Goal: Task Accomplishment & Management: Manage account settings

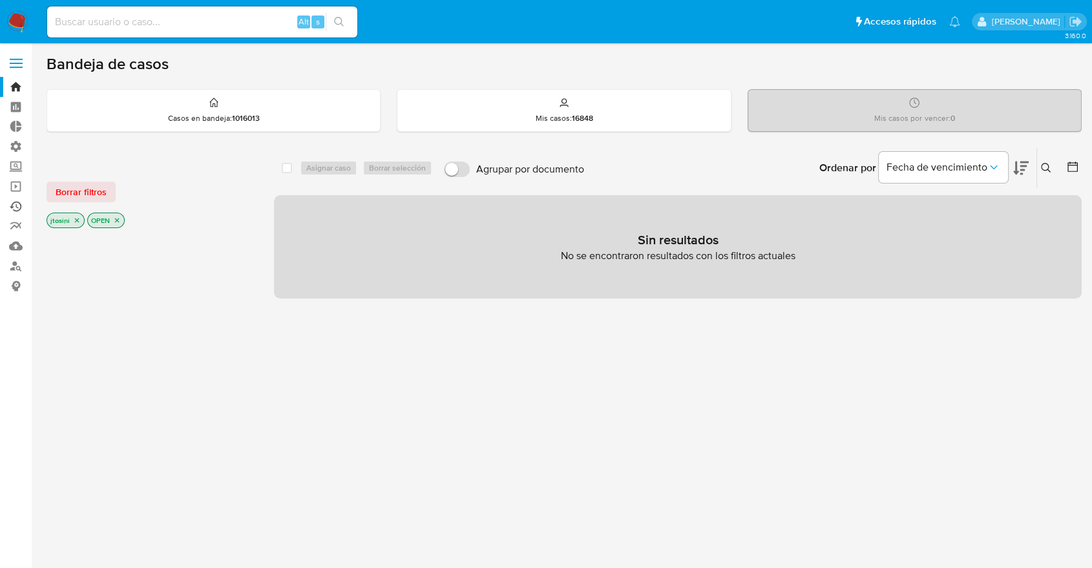
click at [17, 201] on link "Ejecuciones automáticas" at bounding box center [77, 206] width 154 height 20
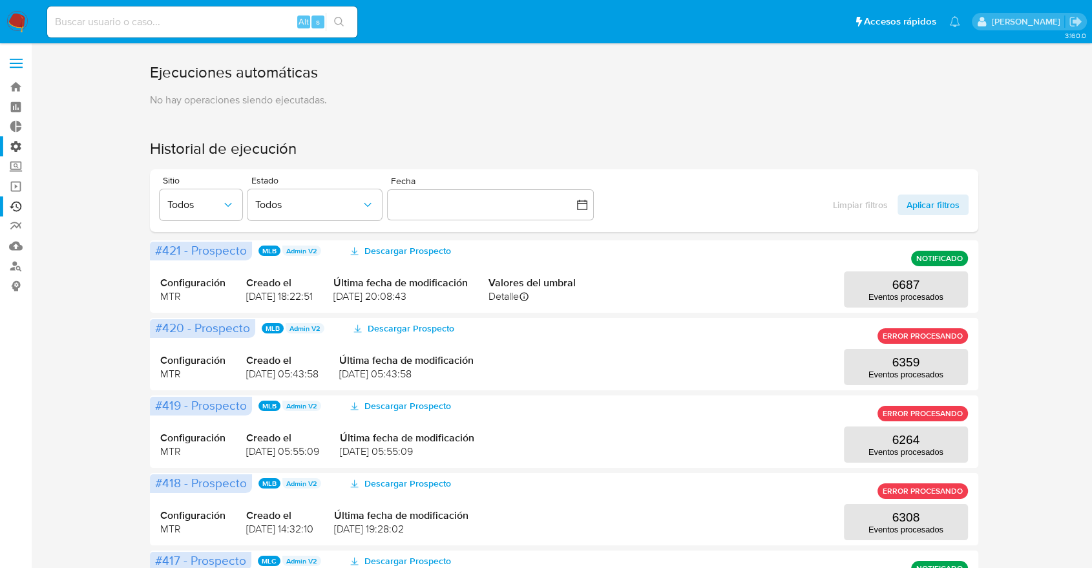
click at [16, 149] on label "Administración" at bounding box center [77, 146] width 154 height 20
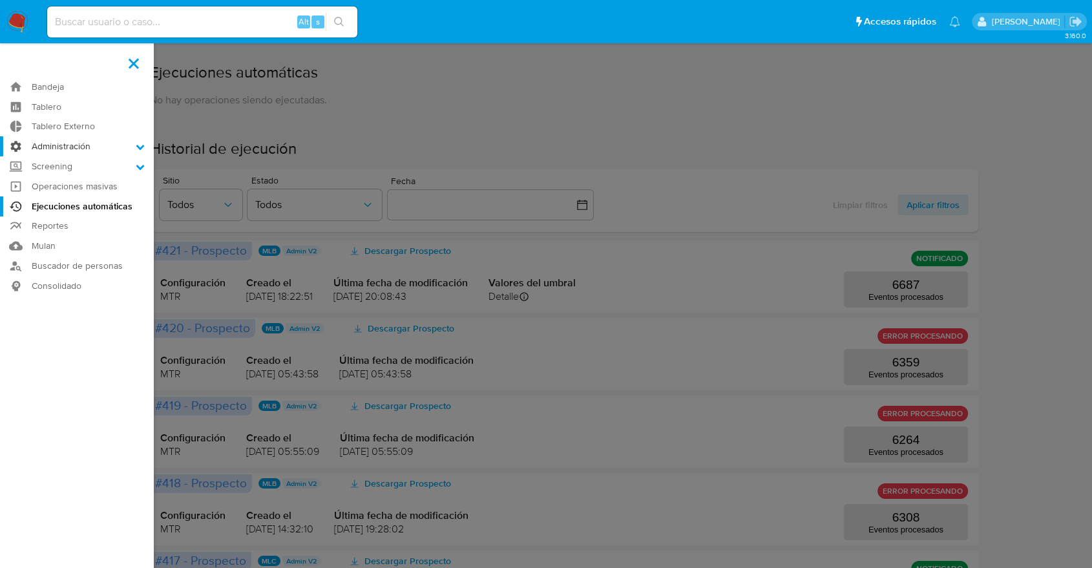
click at [0, 0] on input "Administración" at bounding box center [0, 0] width 0 height 0
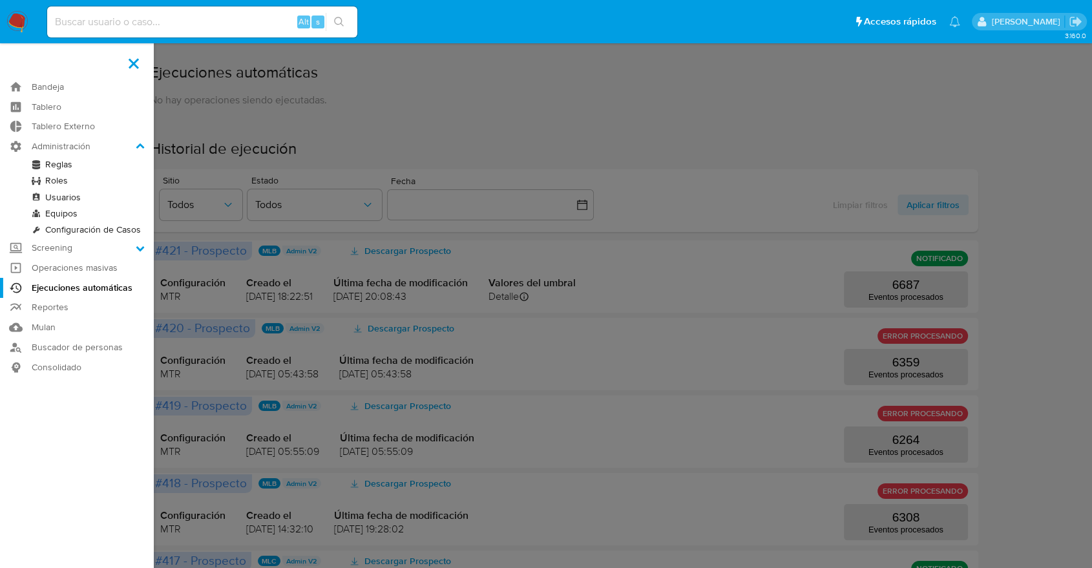
click at [48, 161] on link "Reglas" at bounding box center [77, 164] width 154 height 16
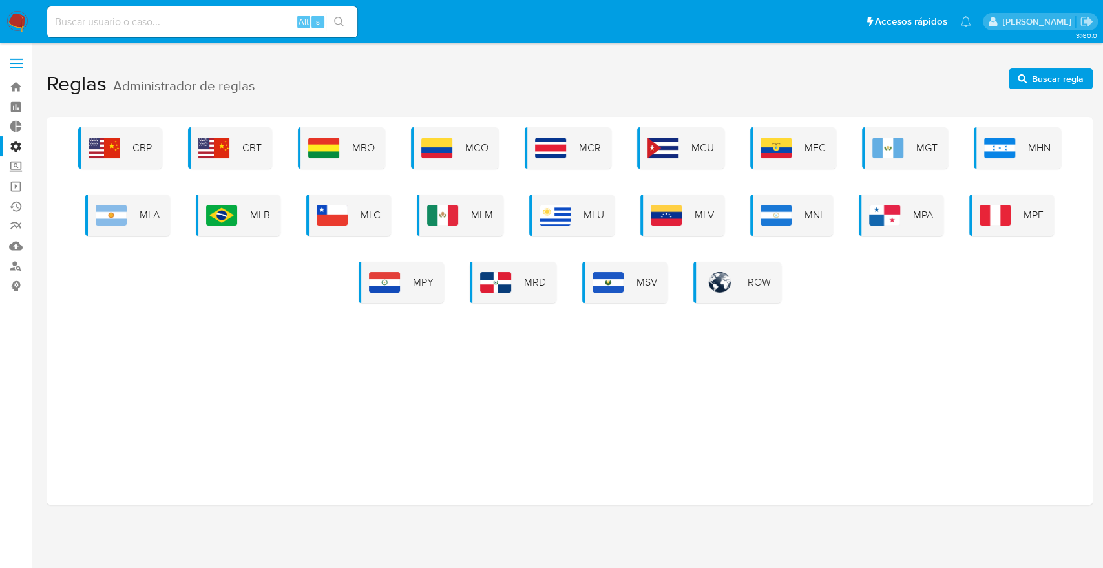
click at [133, 220] on div "MLA" at bounding box center [127, 215] width 85 height 41
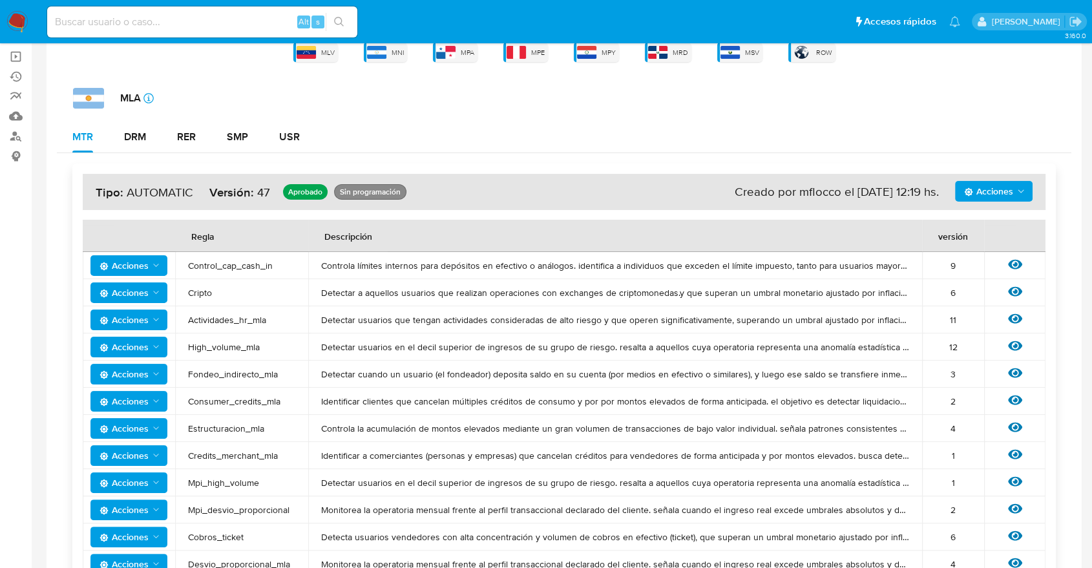
scroll to position [143, 0]
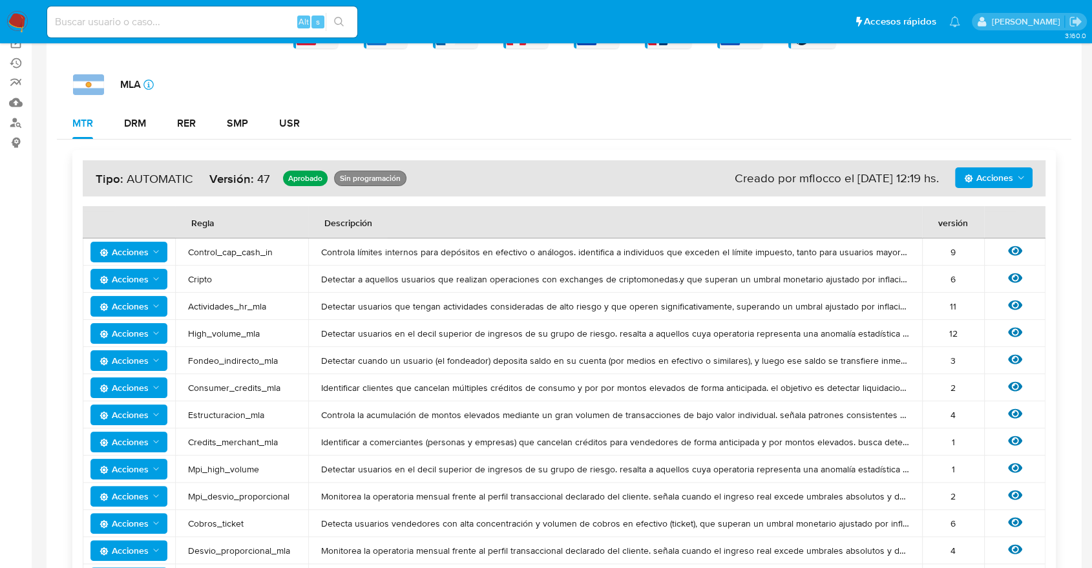
click at [153, 255] on icon "Acciones" at bounding box center [156, 252] width 10 height 10
click at [292, 258] on td "Control_cap_cash_in" at bounding box center [241, 251] width 133 height 27
click at [150, 129] on button "DRM" at bounding box center [135, 123] width 53 height 31
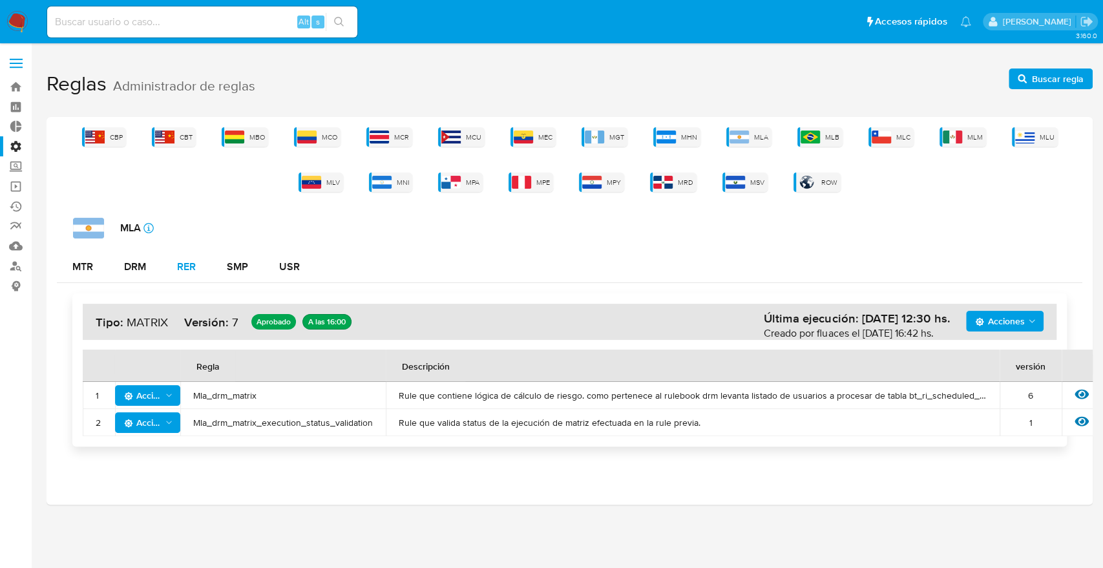
click at [181, 274] on div "RER" at bounding box center [186, 266] width 19 height 31
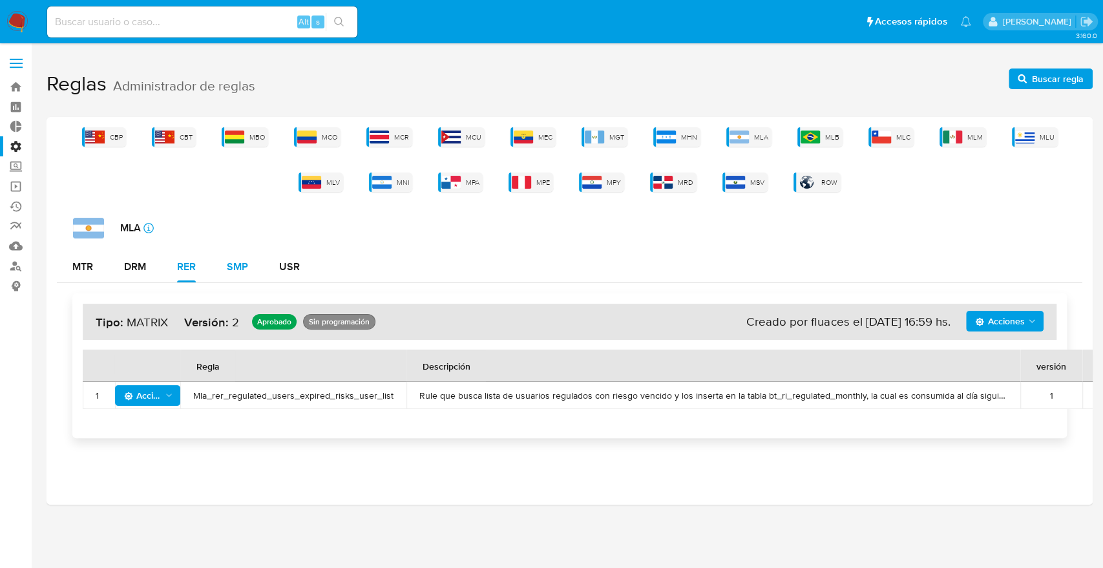
click at [240, 262] on div "SMP" at bounding box center [237, 267] width 21 height 10
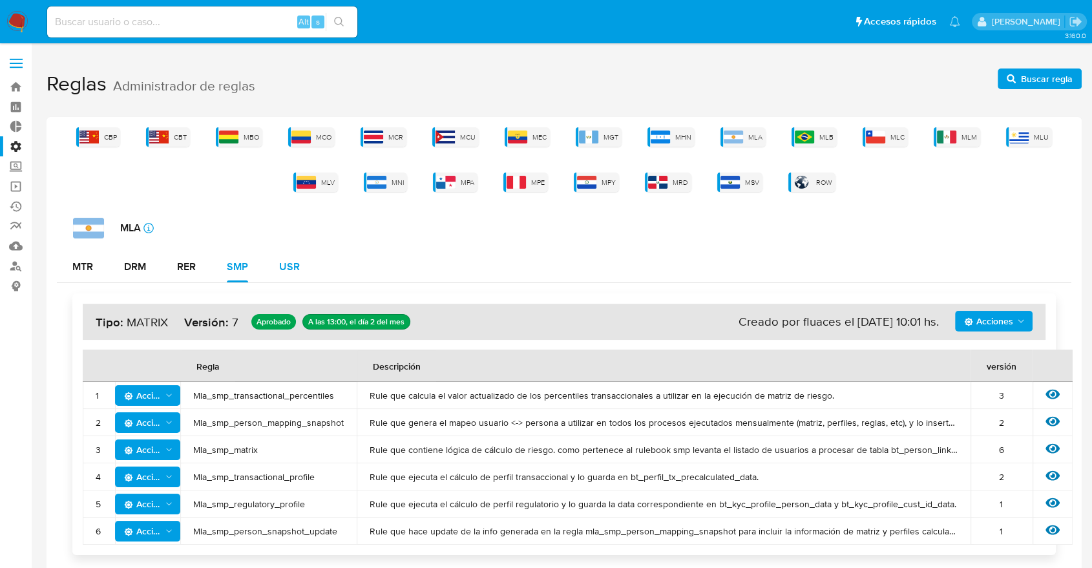
click at [288, 265] on div "USR" at bounding box center [289, 267] width 21 height 10
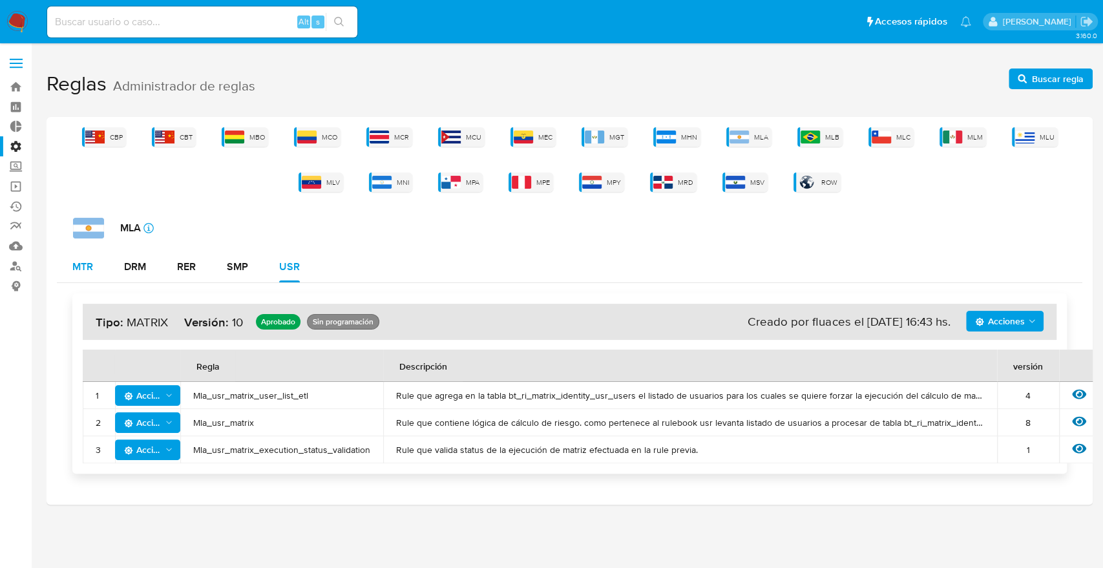
click at [93, 271] on div "MTR" at bounding box center [82, 267] width 21 height 10
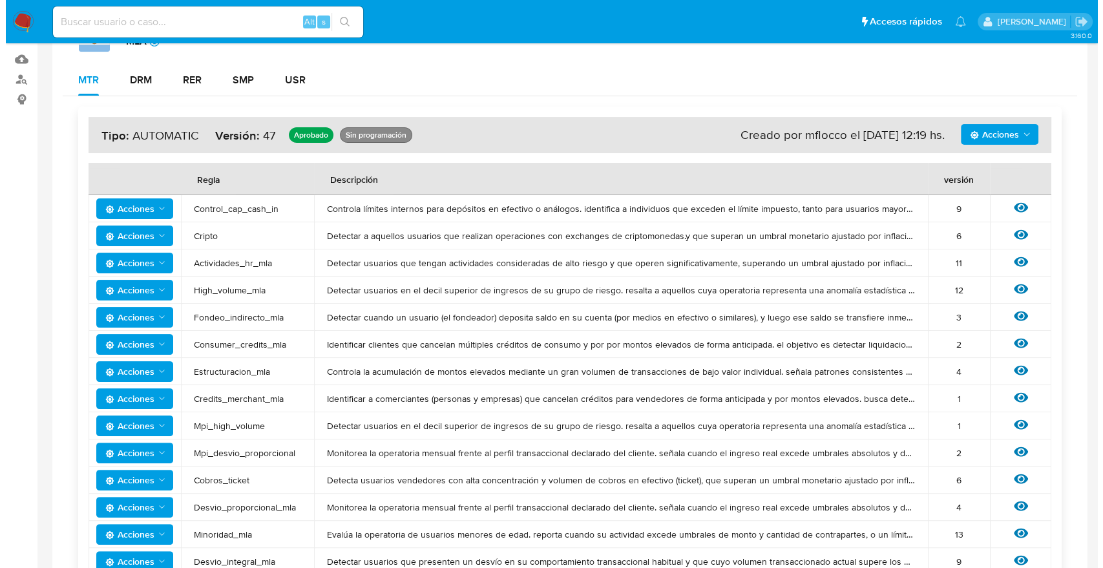
scroll to position [502, 0]
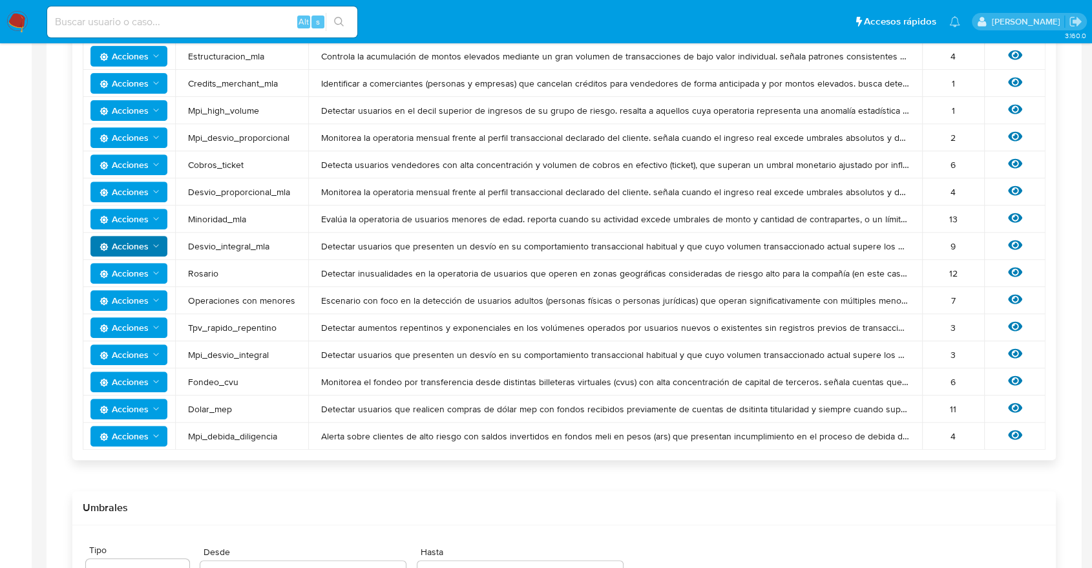
click at [144, 253] on span "Acciones" at bounding box center [124, 246] width 49 height 21
click at [138, 286] on button "Ver umbrales" at bounding box center [129, 278] width 116 height 31
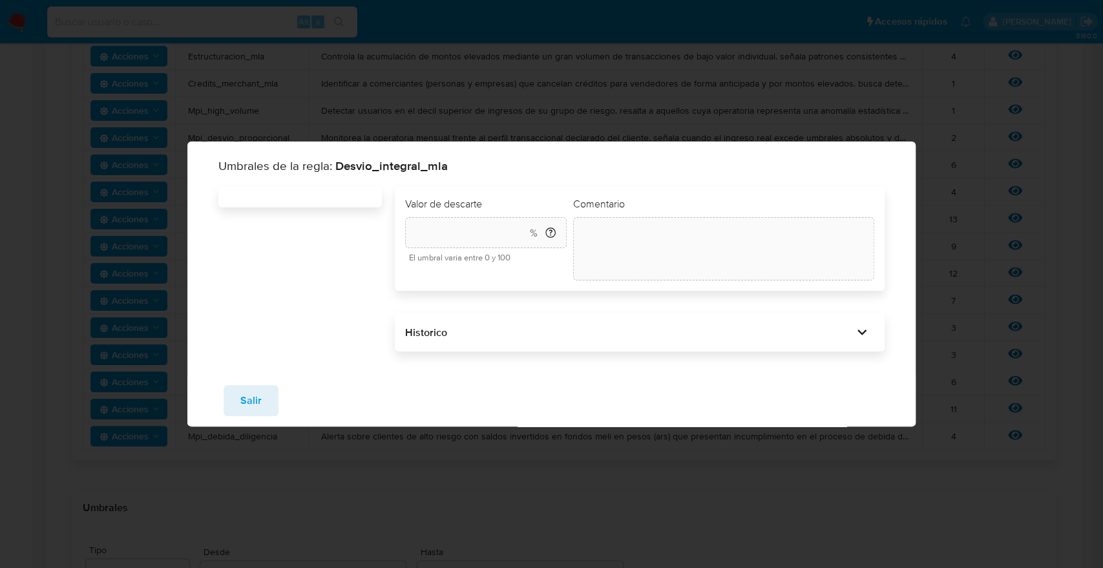
type input "40"
type textarea "init"
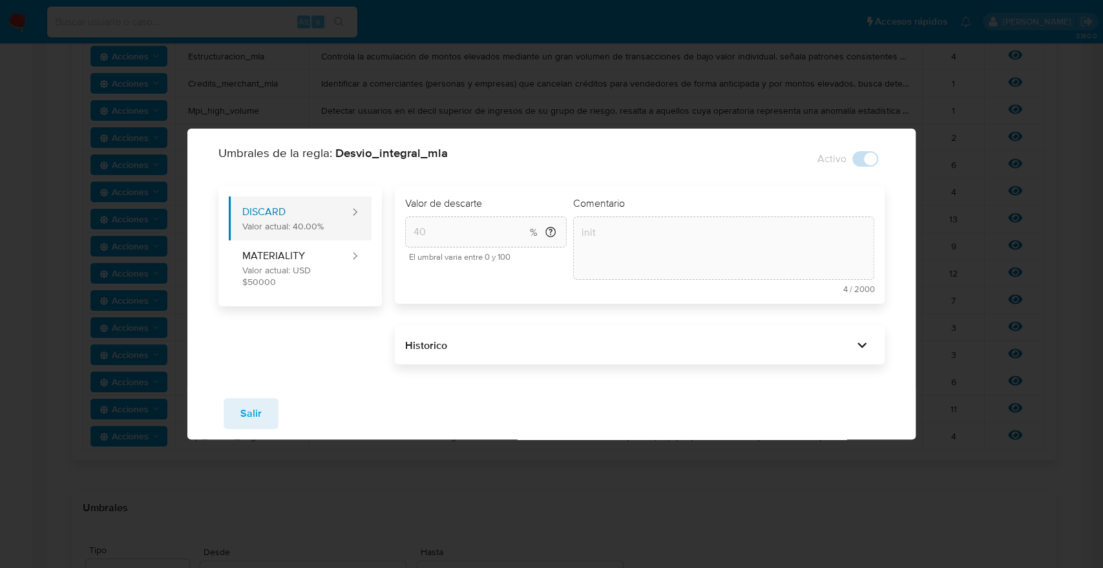
click at [327, 222] on button "DISCARD Valor actual: 40.00%" at bounding box center [290, 218] width 122 height 44
click at [403, 353] on div "Historico" at bounding box center [640, 345] width 490 height 39
click at [436, 344] on div "Historico" at bounding box center [629, 346] width 448 height 14
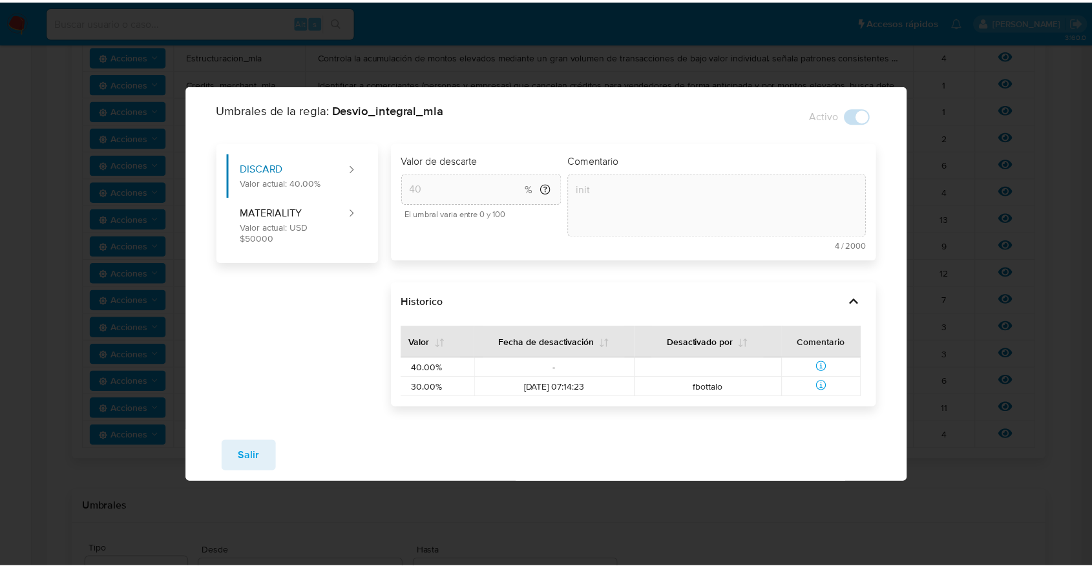
scroll to position [0, 0]
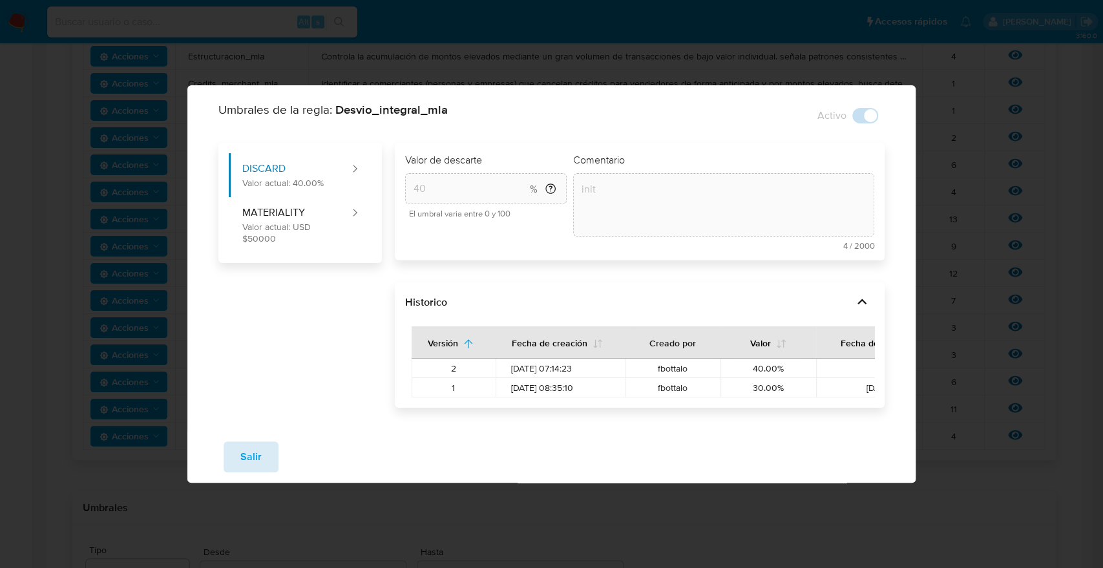
click at [248, 460] on span "Salir" at bounding box center [250, 457] width 21 height 28
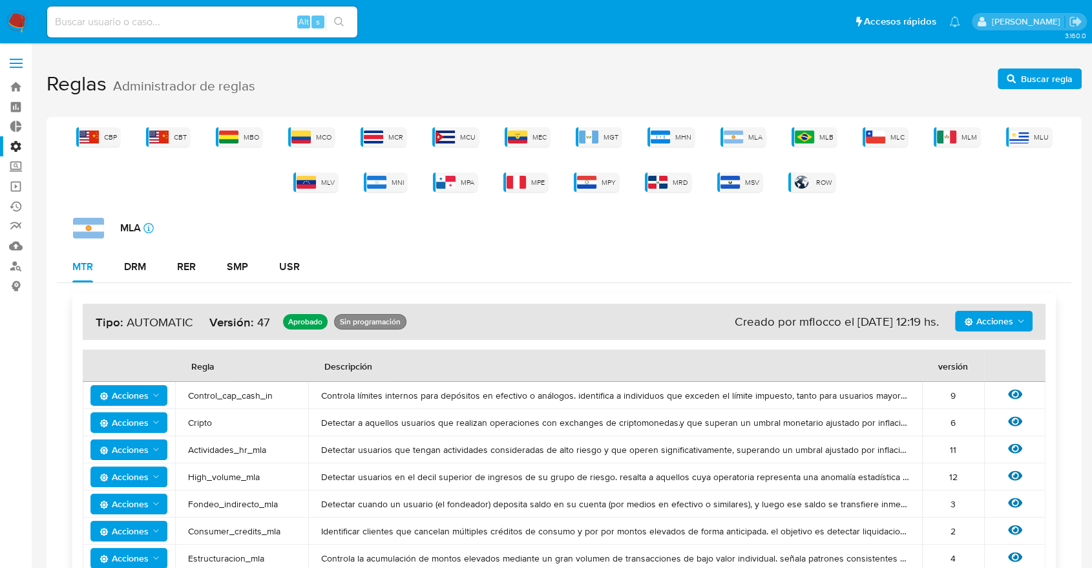
click at [416, 271] on div "MTR DRM RER SMP USR" at bounding box center [564, 266] width 1015 height 31
click at [24, 143] on label "Administración" at bounding box center [77, 146] width 154 height 20
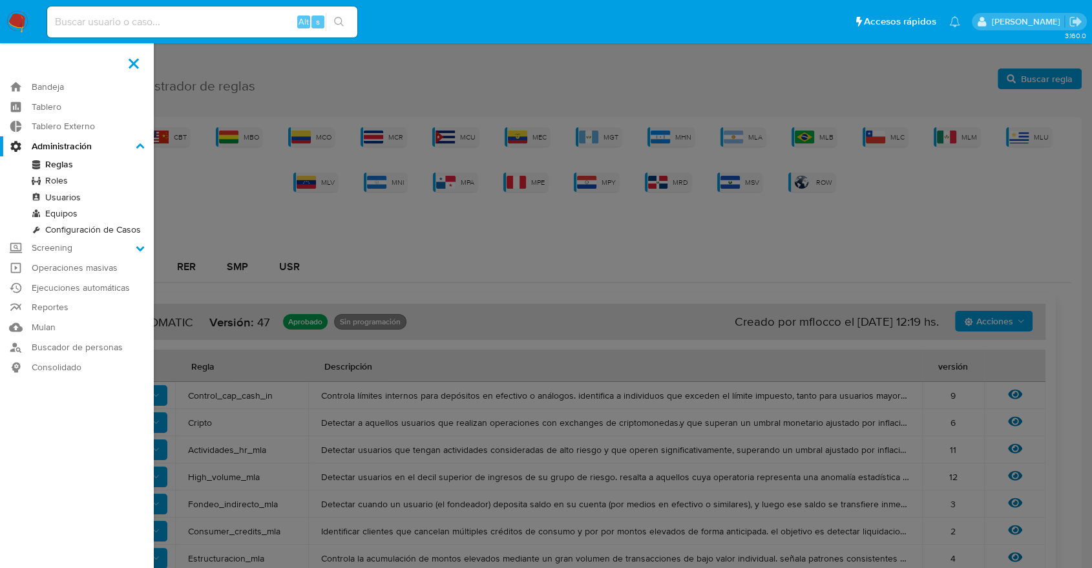
click at [0, 0] on input "Administración" at bounding box center [0, 0] width 0 height 0
click at [83, 284] on link "Ejecuciones automáticas" at bounding box center [77, 288] width 154 height 20
